Goal: Task Accomplishment & Management: Manage account settings

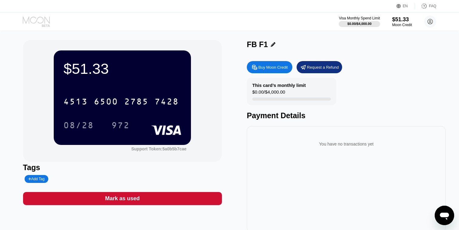
click at [43, 22] on icon at bounding box center [37, 21] width 28 height 11
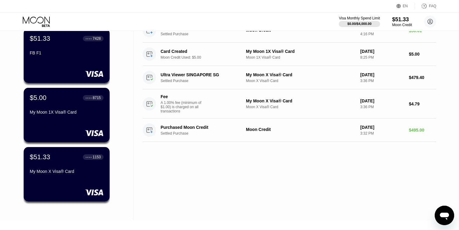
scroll to position [54, 0]
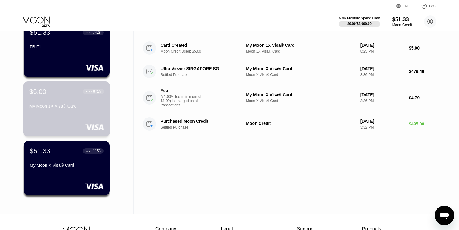
click at [83, 104] on div "My Moon 1X Visa® Card" at bounding box center [66, 105] width 74 height 5
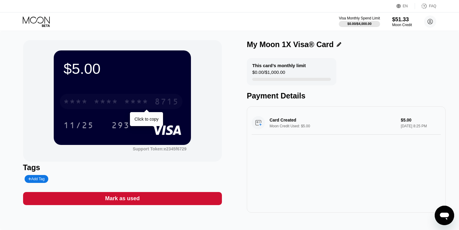
click at [158, 106] on div "8715" at bounding box center [166, 102] width 24 height 10
